Goal: Task Accomplishment & Management: Manage account settings

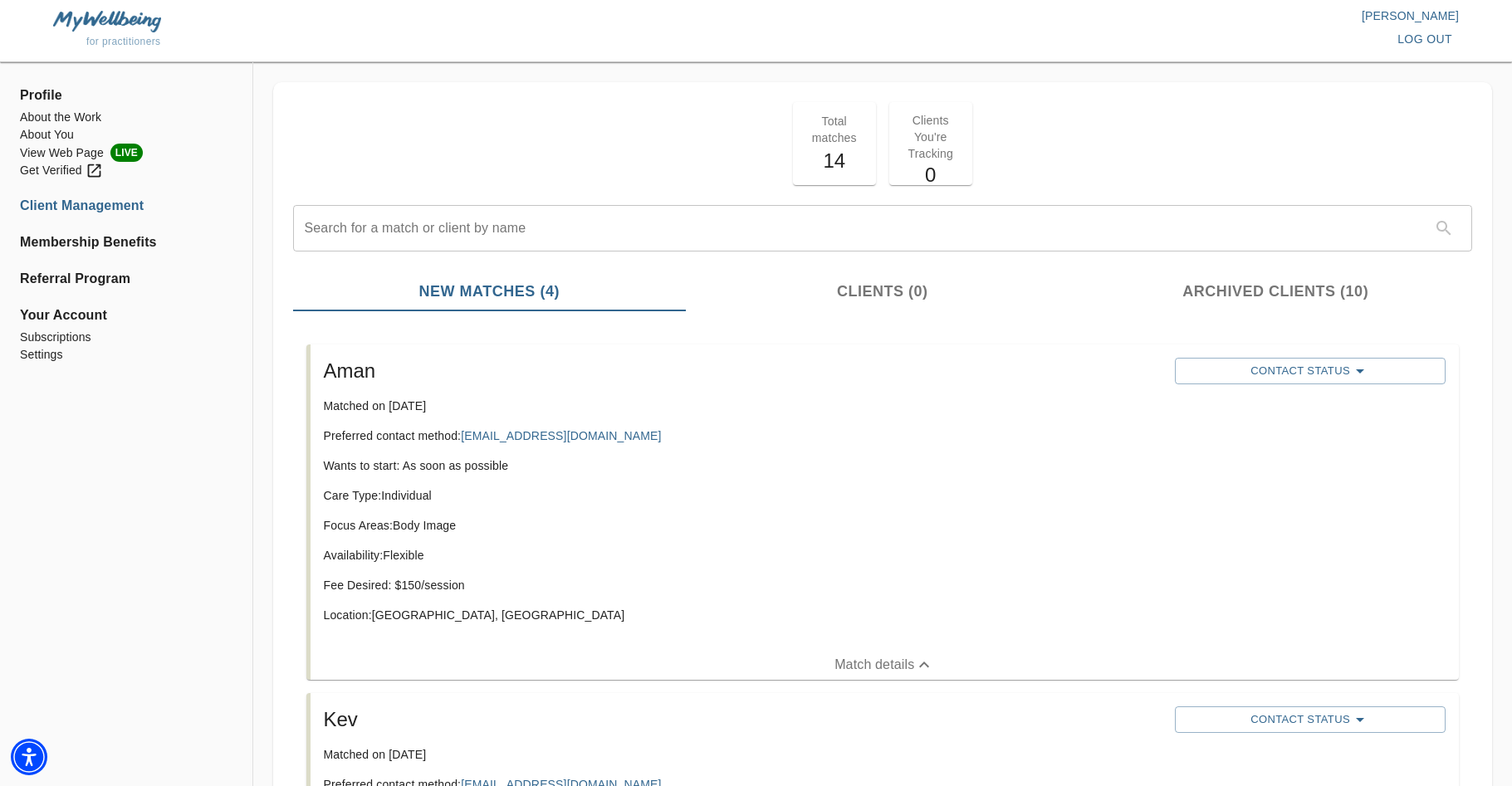
scroll to position [30, 0]
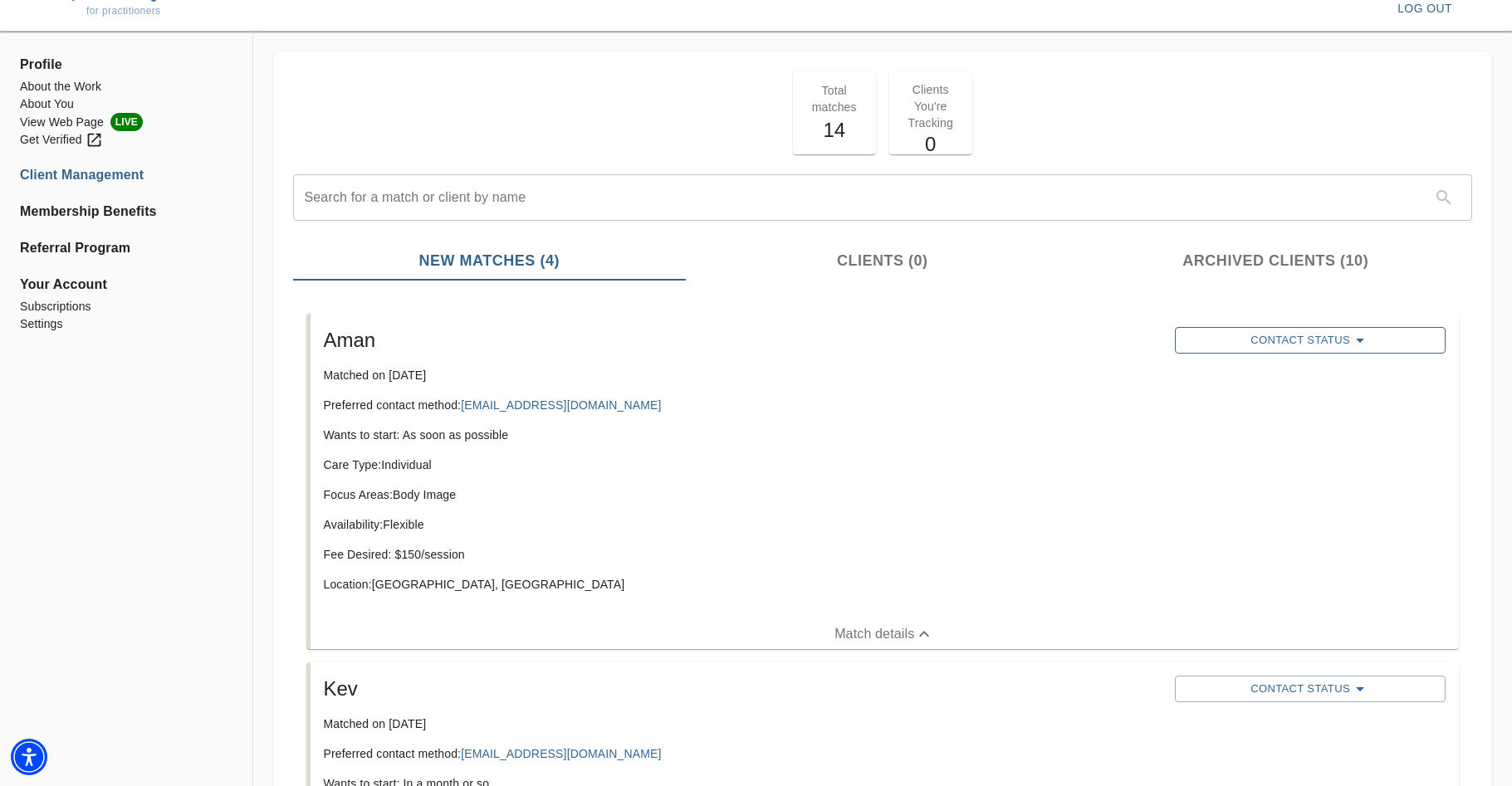
click at [1310, 333] on span "Contact Status" at bounding box center [1311, 340] width 254 height 20
click at [1301, 354] on span "Reached Out" at bounding box center [1261, 347] width 133 height 17
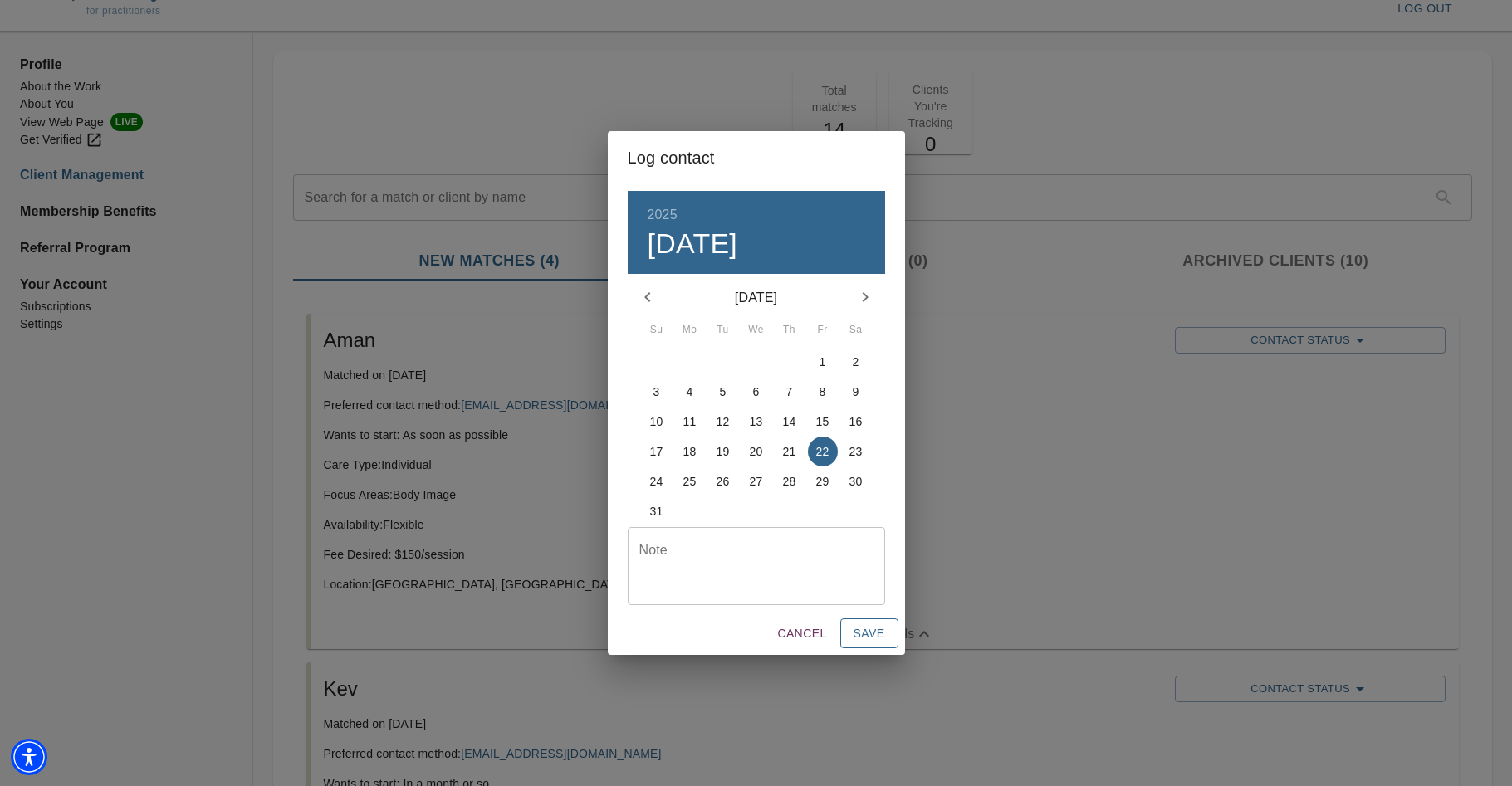
click at [855, 631] on span "Save" at bounding box center [869, 634] width 31 height 21
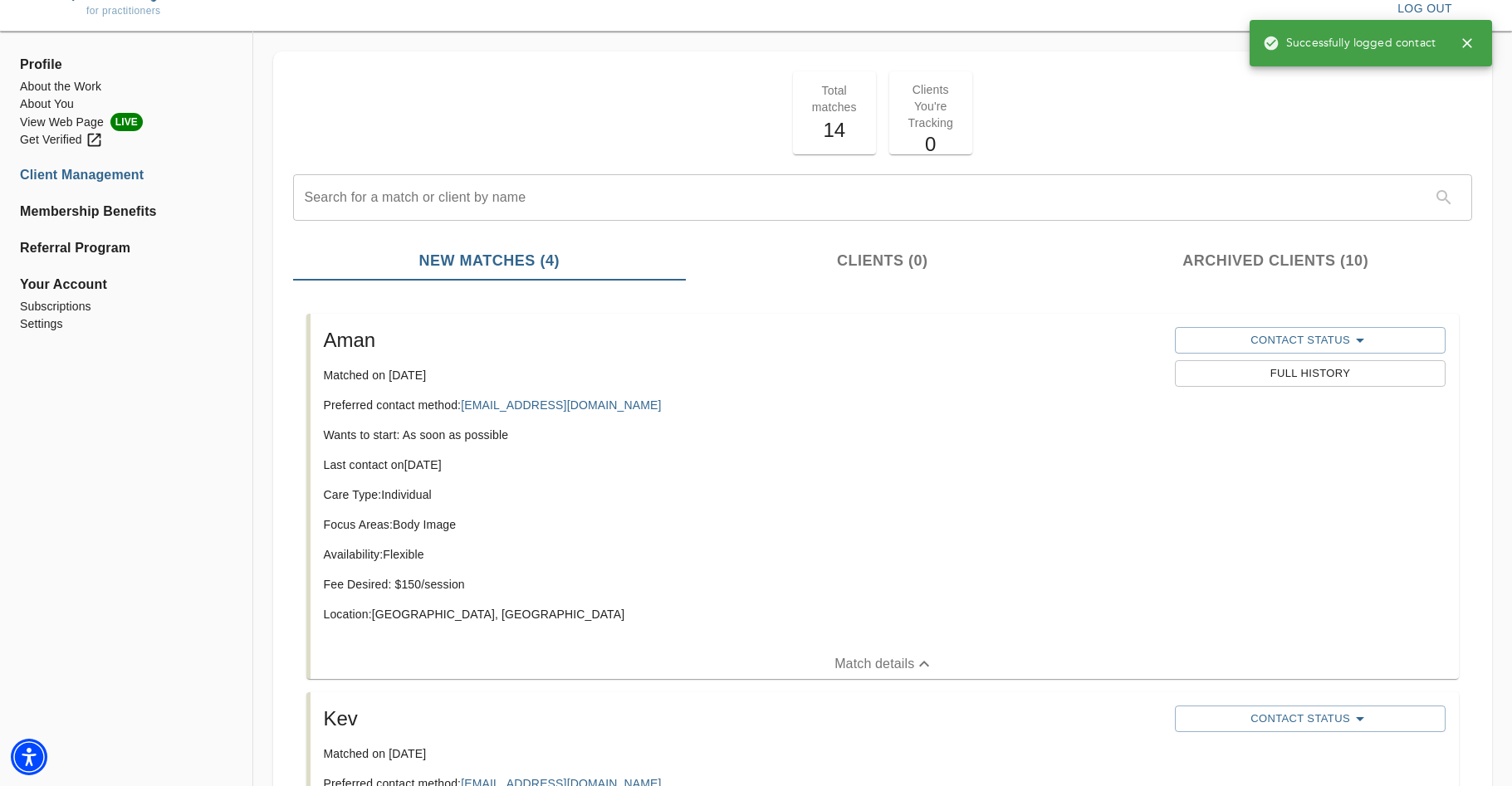
scroll to position [0, 0]
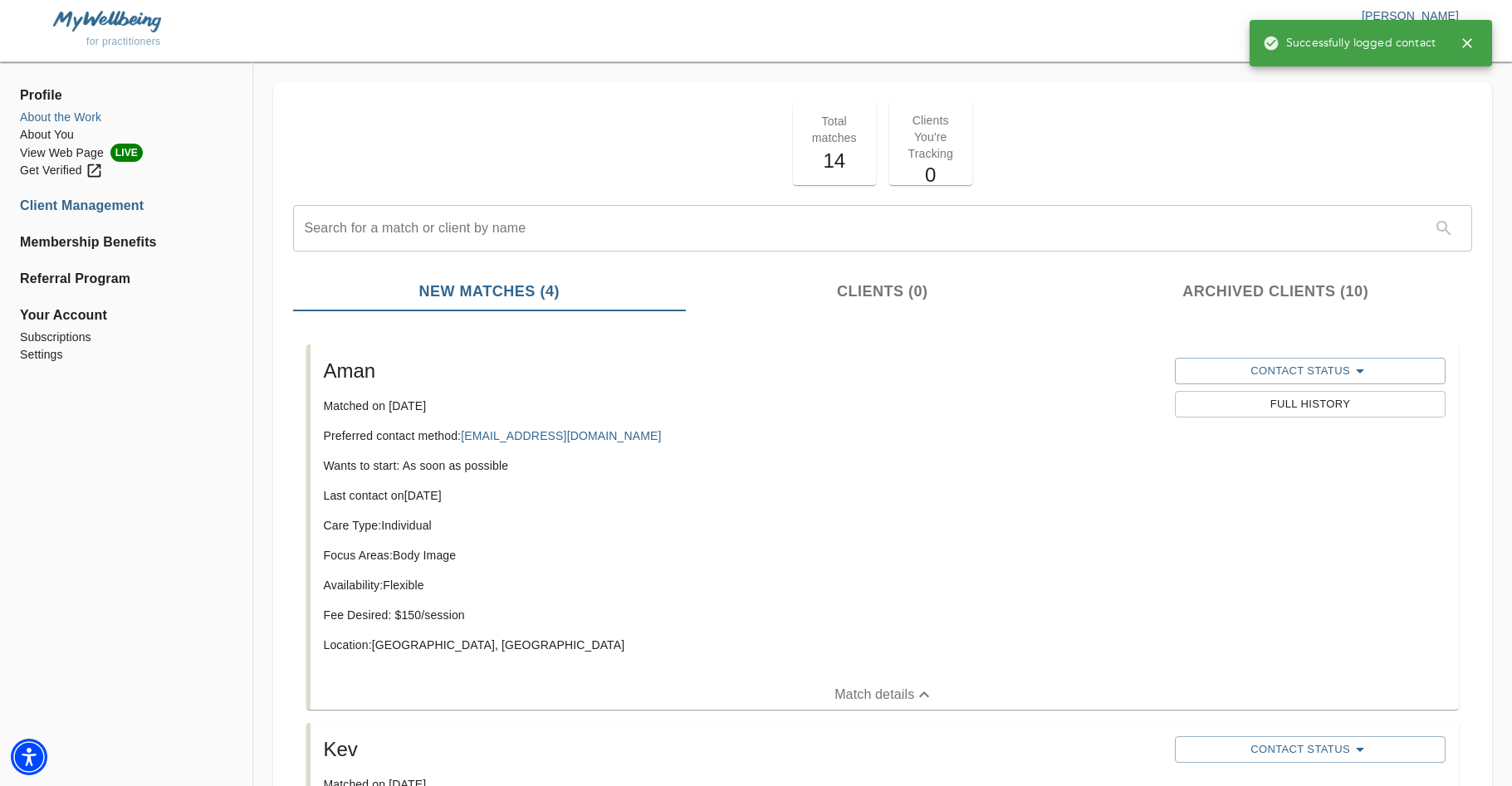
click at [69, 120] on li "About the Work" at bounding box center [126, 118] width 212 height 18
